Goal: Navigation & Orientation: Find specific page/section

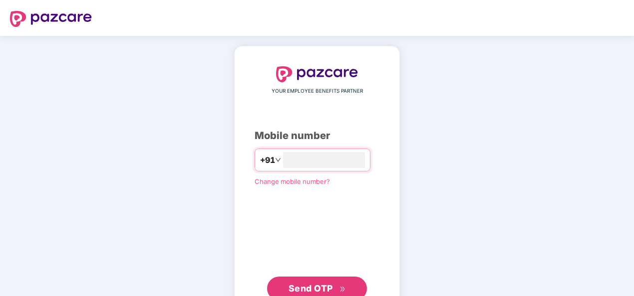
type input "**********"
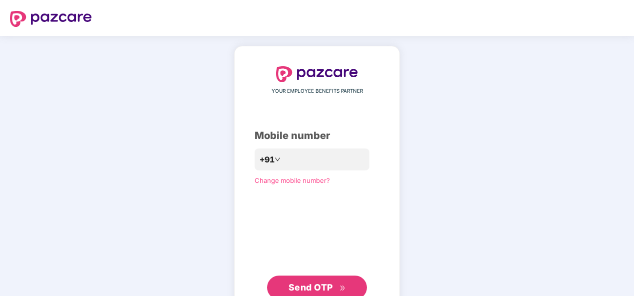
click at [304, 290] on span "Send OTP" at bounding box center [310, 287] width 44 height 10
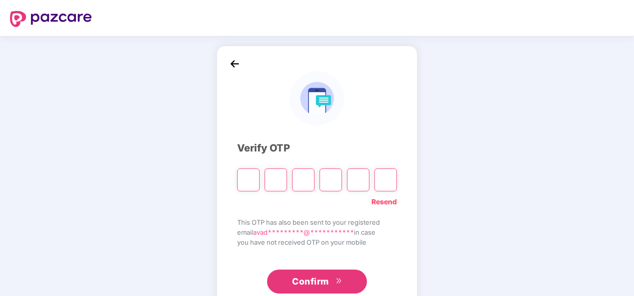
type input "*"
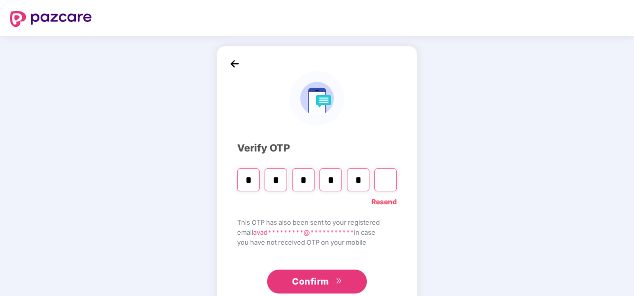
type input "*"
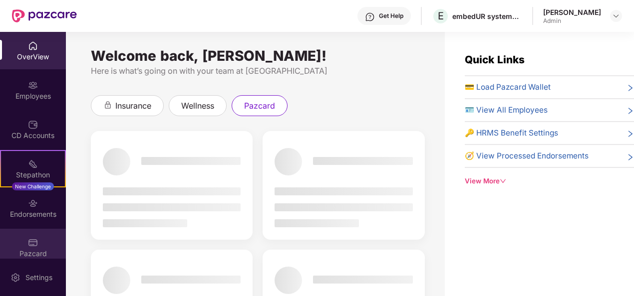
click at [42, 251] on div "Pazcard" at bounding box center [33, 254] width 66 height 10
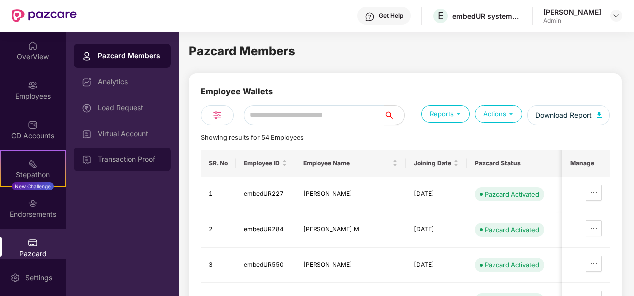
click at [145, 162] on div "Transaction Proof" at bounding box center [130, 160] width 65 height 8
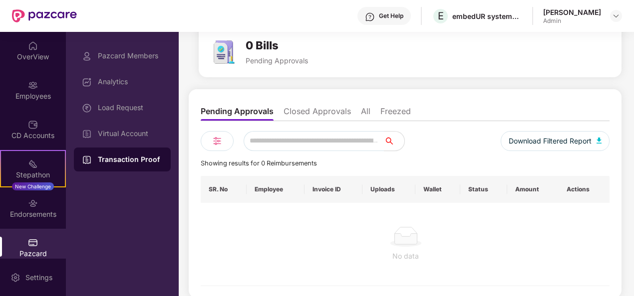
scroll to position [51, 0]
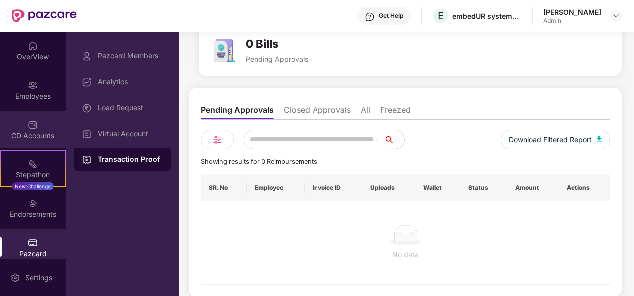
click at [35, 136] on div "CD Accounts" at bounding box center [33, 136] width 66 height 10
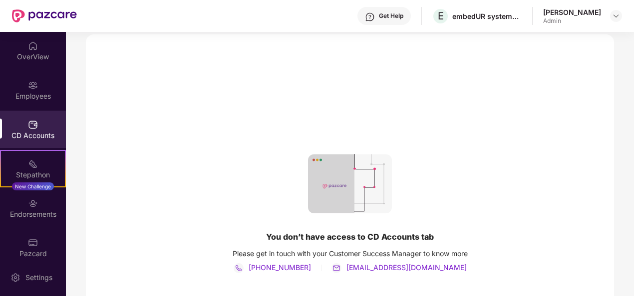
click at [82, 203] on main "CD Accounts You don’t have access to CD Accounts tab Please get in touch with y…" at bounding box center [350, 113] width 568 height 264
click at [41, 183] on div "New Challenge" at bounding box center [33, 187] width 42 height 8
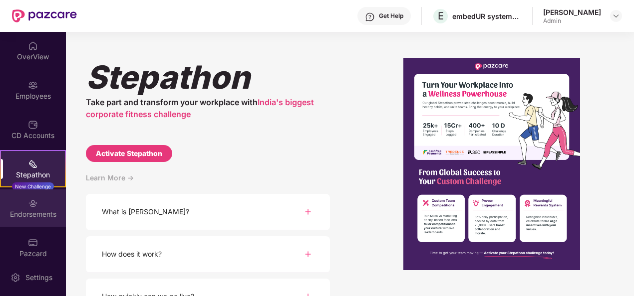
click at [43, 207] on div "Endorsements" at bounding box center [33, 208] width 66 height 37
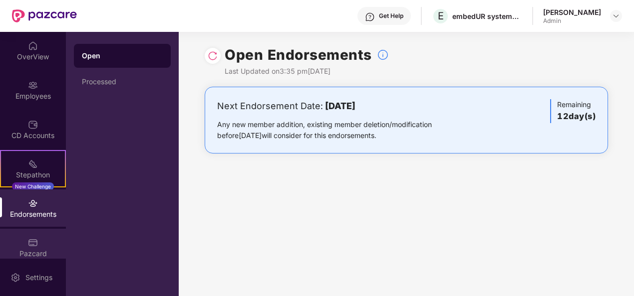
click at [32, 249] on div "Pazcard" at bounding box center [33, 254] width 66 height 10
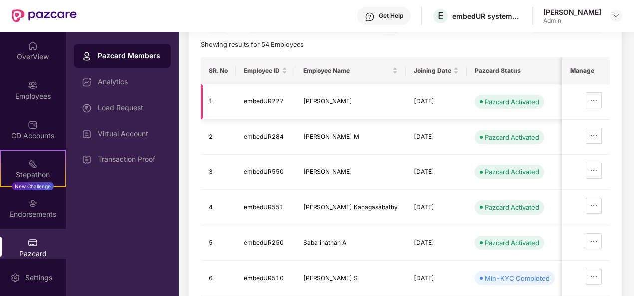
scroll to position [104, 0]
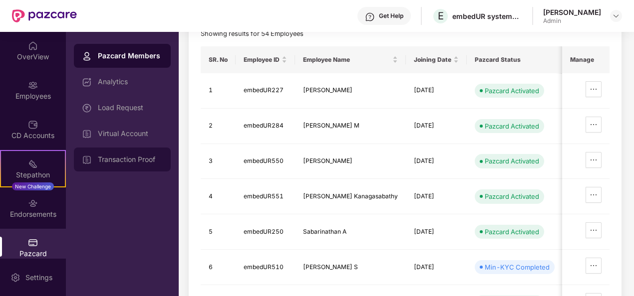
click at [134, 169] on div "Transaction Proof" at bounding box center [122, 160] width 97 height 24
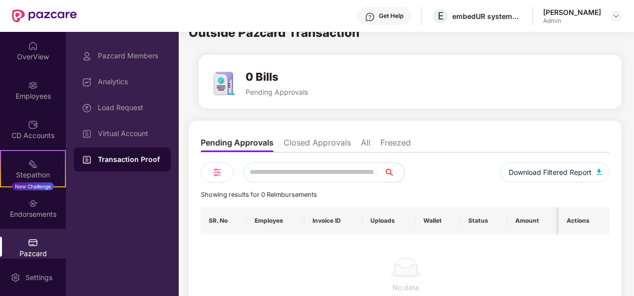
scroll to position [18, 0]
